Goal: Check status: Check status

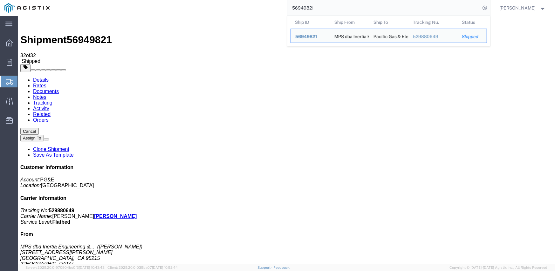
click at [302, 10] on input "56949821" at bounding box center [383, 7] width 193 height 15
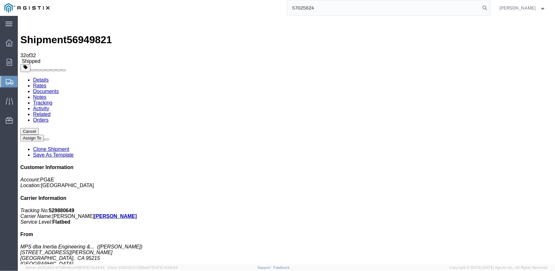
type input "57025624"
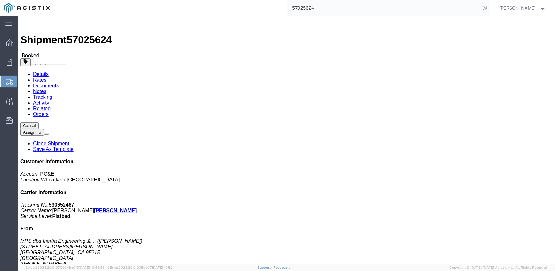
click link "Documents"
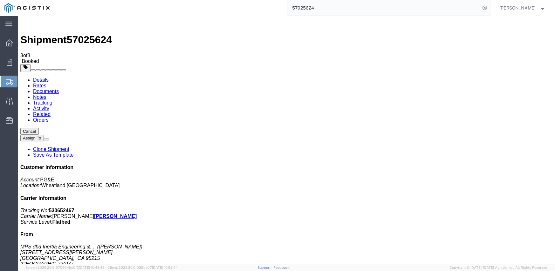
click at [52, 100] on link "Tracking" at bounding box center [42, 102] width 19 height 5
